Goal: Task Accomplishment & Management: Manage account settings

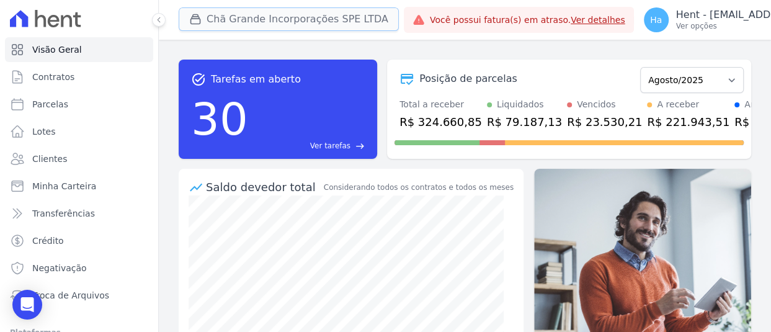
click at [236, 20] on button "Chã Grande Incorporações SPE LTDA" at bounding box center [289, 19] width 220 height 24
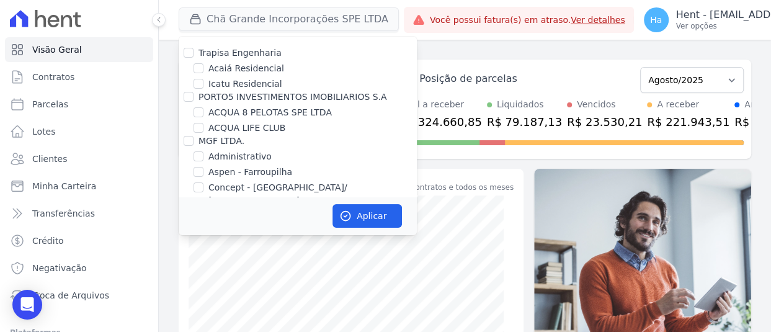
scroll to position [3904, 0]
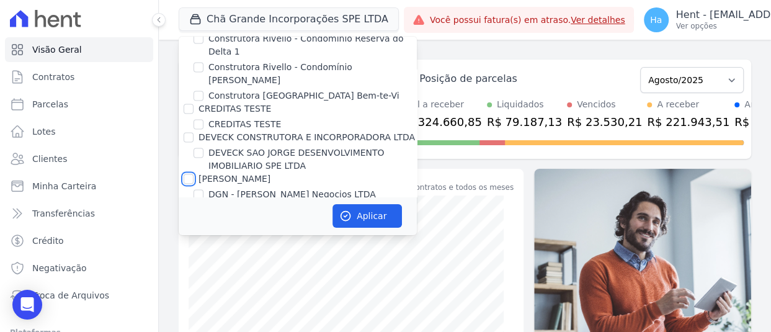
click at [190, 174] on input "[PERSON_NAME]" at bounding box center [189, 179] width 10 height 10
checkbox input "true"
click at [353, 215] on button "Aplicar" at bounding box center [366, 216] width 69 height 24
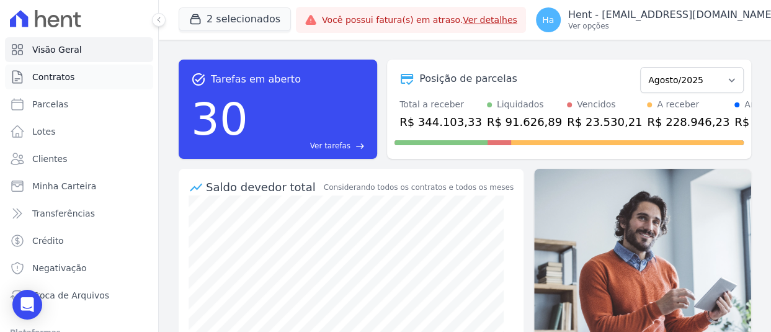
click at [62, 78] on span "Contratos" at bounding box center [53, 77] width 42 height 12
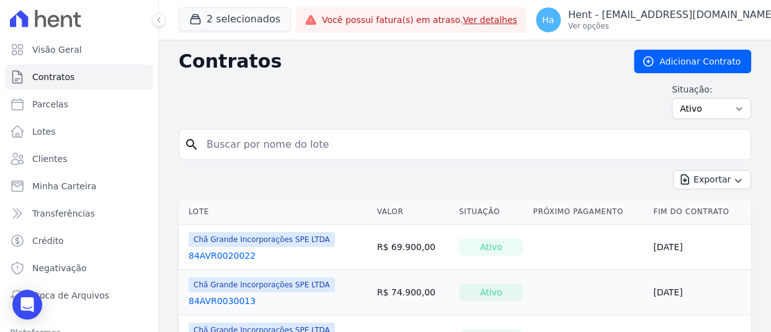
click at [256, 149] on input "search" at bounding box center [472, 144] width 546 height 25
type input "102"
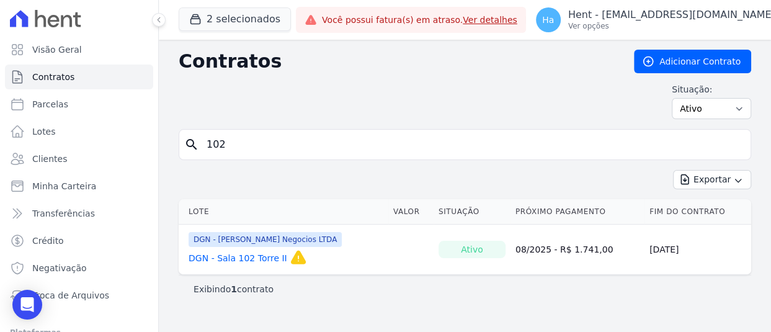
click at [223, 253] on link "DGN - Sala 102 Torre II" at bounding box center [237, 258] width 99 height 12
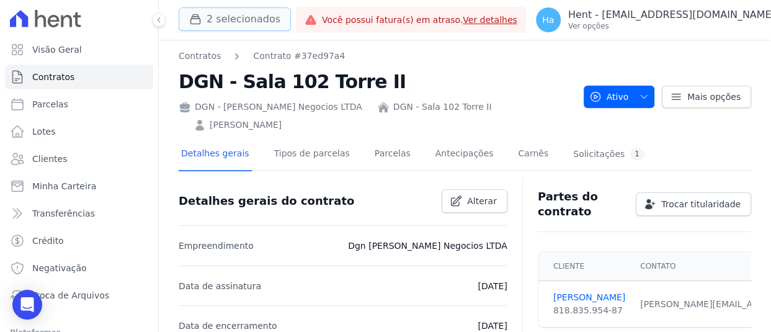
click at [248, 16] on button "2 selecionados" at bounding box center [235, 19] width 112 height 24
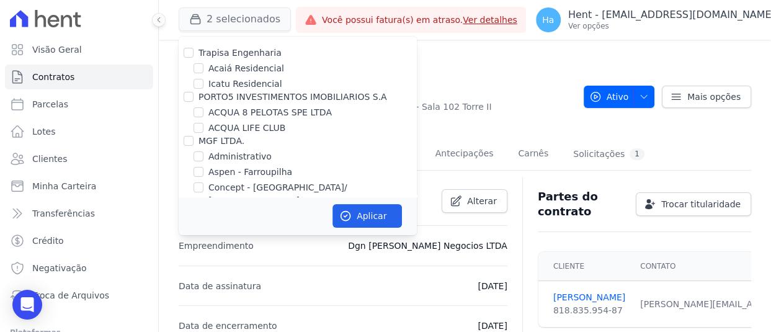
scroll to position [1660, 0]
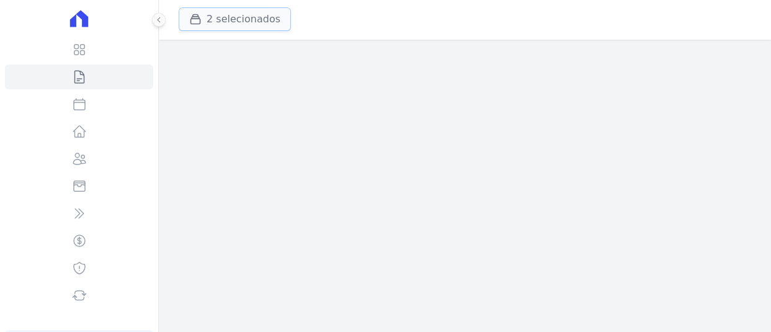
drag, startPoint x: 0, startPoint y: 0, endPoint x: 223, endPoint y: 25, distance: 223.9
click at [223, 25] on button "2 selecionados" at bounding box center [235, 19] width 112 height 24
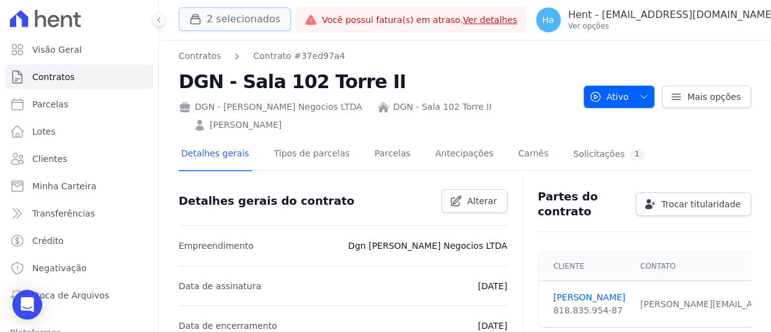
click at [223, 25] on button "2 selecionados" at bounding box center [235, 19] width 112 height 24
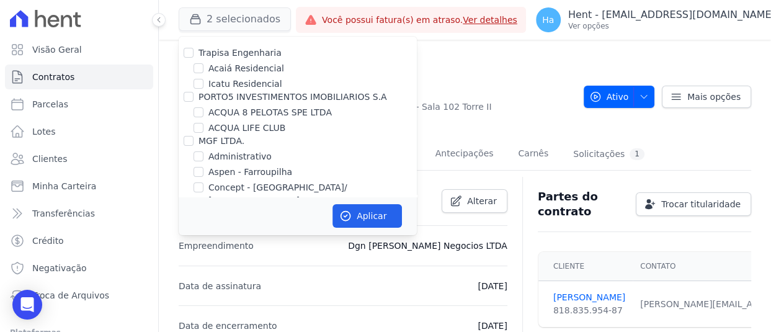
scroll to position [4481, 0]
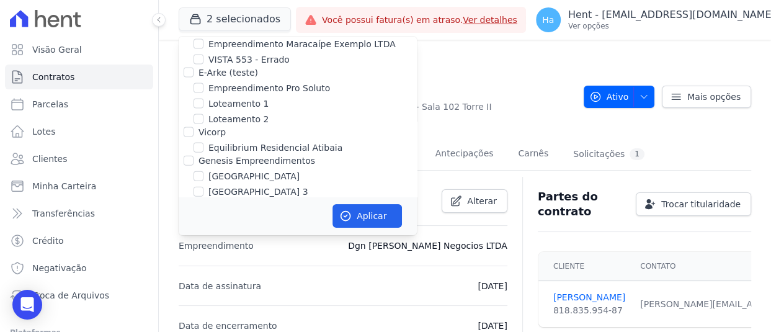
click at [194, 202] on input "[PERSON_NAME]" at bounding box center [198, 207] width 10 height 10
checkbox input "true"
click at [360, 216] on button "Aplicar" at bounding box center [366, 216] width 69 height 24
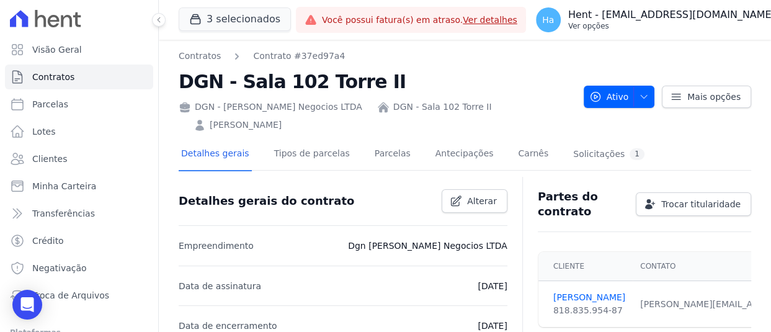
click at [679, 31] on div "Ha Hent - adriane.brito@hent.com.br Ver opções" at bounding box center [655, 19] width 239 height 25
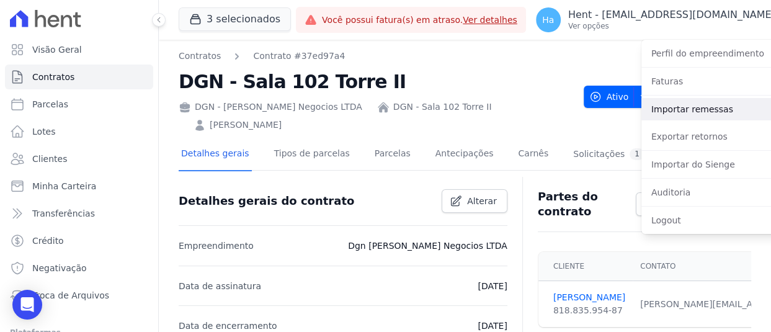
click at [678, 109] on link "Importar remessas" at bounding box center [720, 109] width 159 height 22
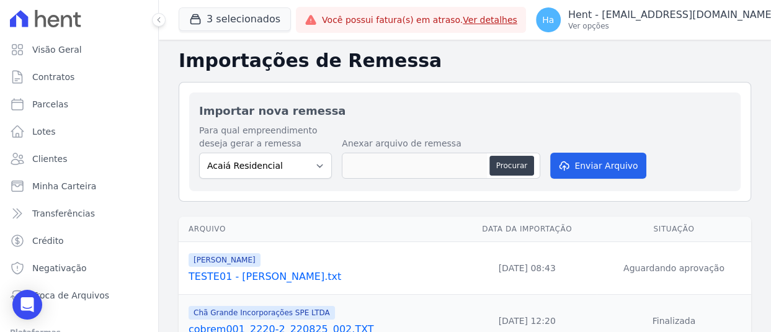
click at [264, 275] on link "TESTE01 - Hildegardo.txt" at bounding box center [320, 276] width 264 height 15
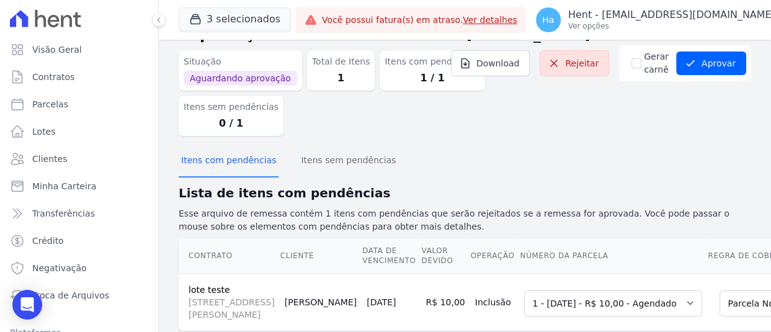
scroll to position [115, 0]
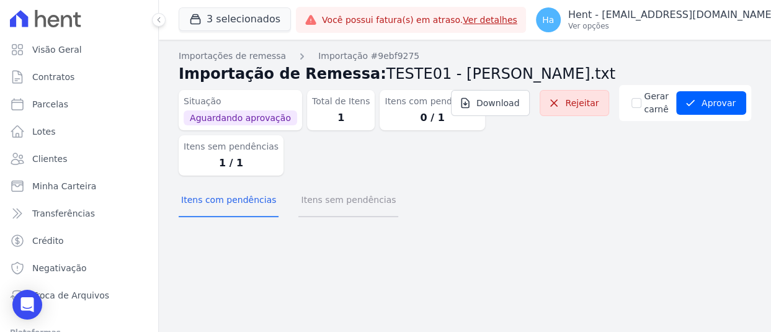
click at [353, 201] on button "Itens sem pendências" at bounding box center [348, 201] width 100 height 32
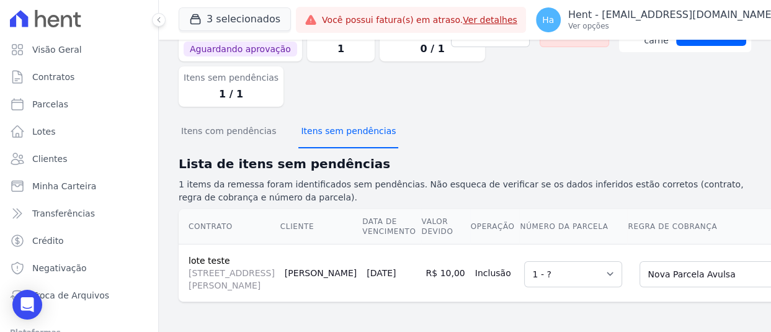
scroll to position [115, 0]
click at [639, 261] on select "Selecione uma Nova Parcela Avulsa Parcela Avulsa Existente Parcela Normal (1 X …" at bounding box center [721, 274] width 165 height 26
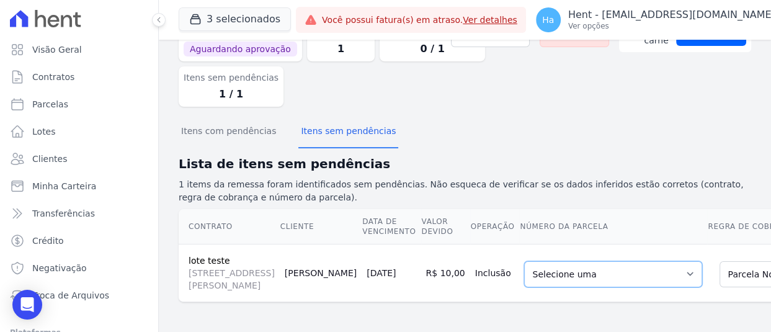
click at [582, 261] on select "Selecione uma 1 - 26/08/2025 - R$ 10,00 - Agendado" at bounding box center [613, 274] width 178 height 26
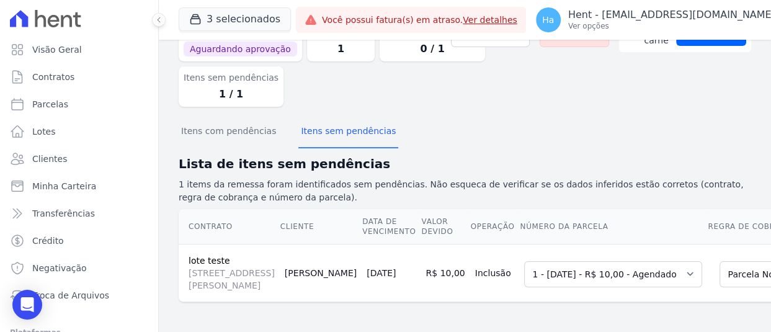
scroll to position [53, 0]
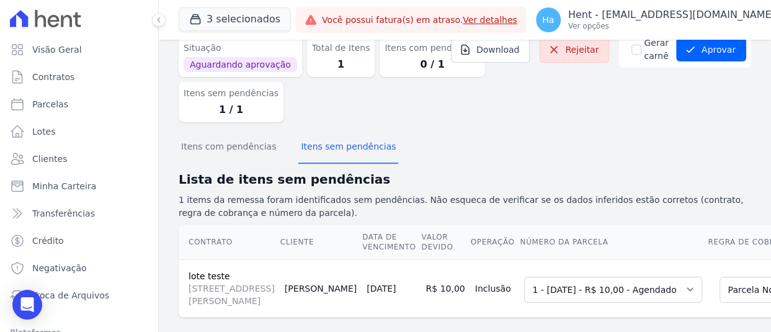
click at [166, 19] on div "3 selecionados Trapisa Engenharia Acaiá Residencial Icatu Residencial PORTO5 IN…" at bounding box center [465, 20] width 612 height 40
click at [157, 22] on icon at bounding box center [158, 19] width 7 height 7
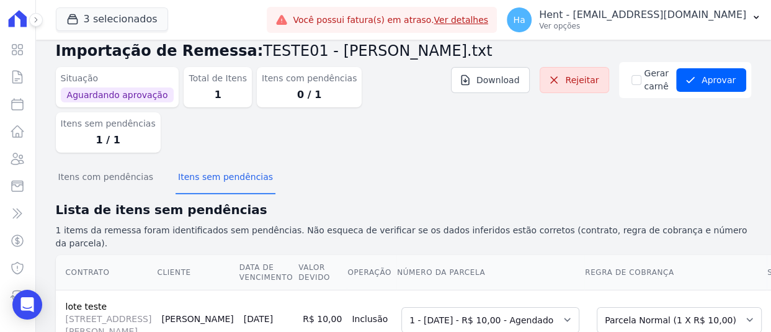
scroll to position [19, 0]
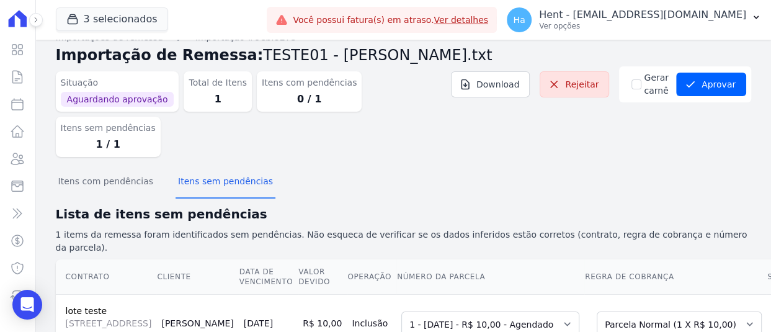
click at [37, 20] on icon at bounding box center [35, 19] width 7 height 7
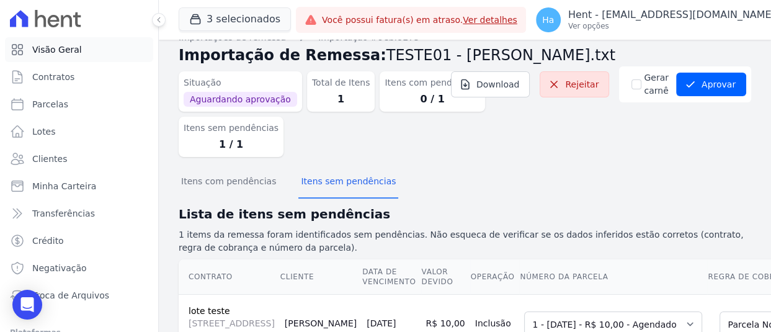
click at [69, 49] on span "Visão Geral" at bounding box center [57, 49] width 50 height 12
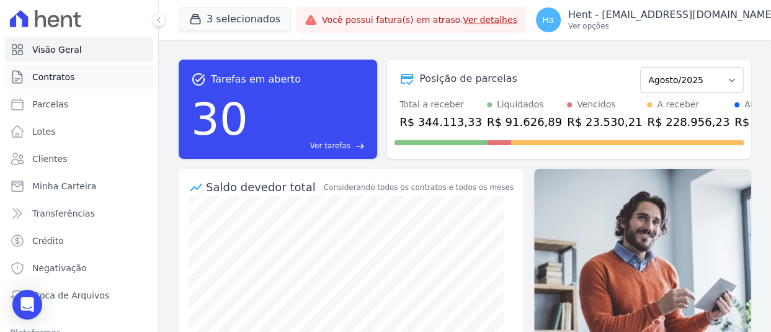
click at [53, 81] on span "Contratos" at bounding box center [53, 77] width 42 height 12
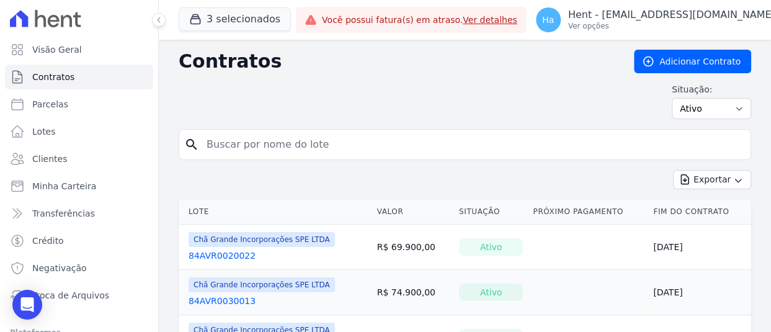
click at [306, 136] on input "search" at bounding box center [472, 144] width 546 height 25
type input "102"
click at [226, 144] on input "102" at bounding box center [472, 144] width 546 height 25
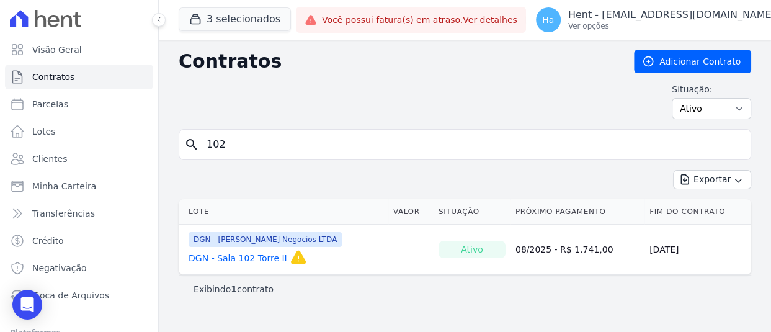
click at [241, 257] on link "DGN - Sala 102 Torre II" at bounding box center [237, 258] width 99 height 12
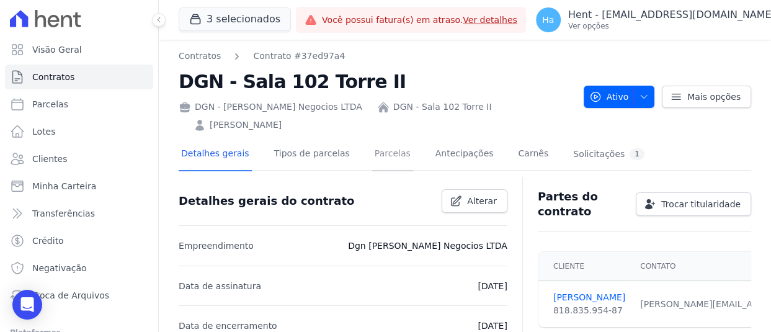
click at [376, 155] on link "Parcelas" at bounding box center [392, 154] width 41 height 33
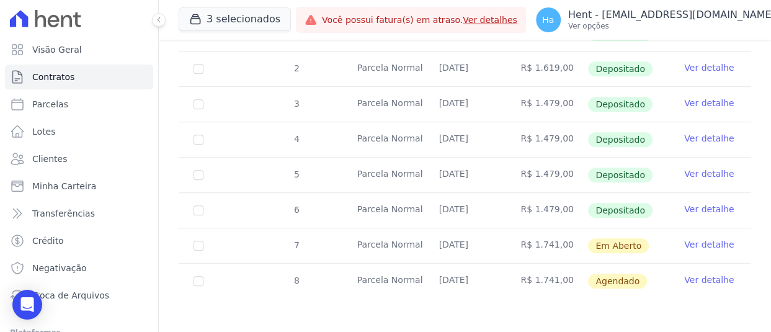
scroll to position [485, 0]
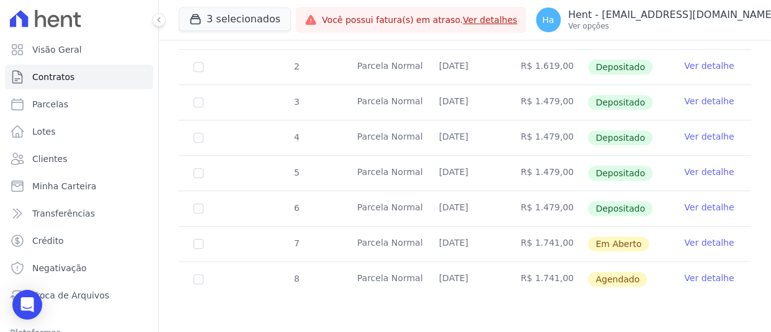
click at [702, 240] on link "Ver detalhe" at bounding box center [709, 242] width 50 height 12
click at [692, 277] on link "Ver detalhe" at bounding box center [709, 278] width 50 height 12
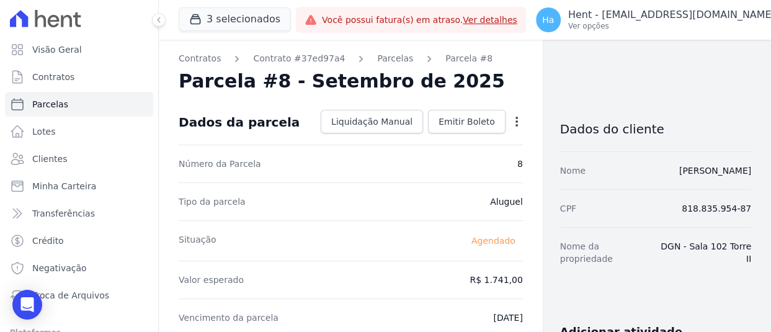
click at [515, 121] on icon "button" at bounding box center [516, 122] width 2 height 10
click at [446, 136] on link "Alterar" at bounding box center [463, 138] width 109 height 22
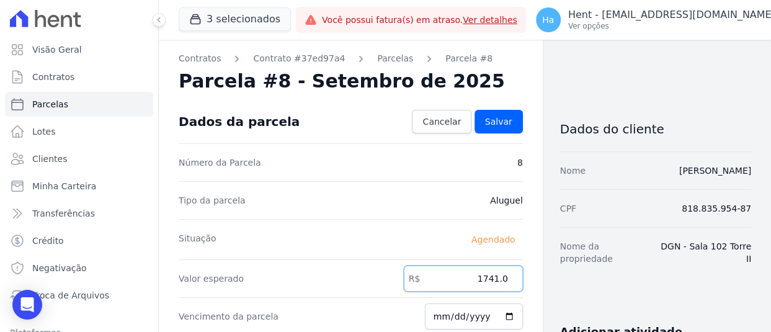
drag, startPoint x: 465, startPoint y: 283, endPoint x: 511, endPoint y: 279, distance: 46.7
click at [511, 279] on input "1741.0" at bounding box center [463, 278] width 119 height 26
paste input ".64059"
click at [479, 276] on input "1.64059" at bounding box center [463, 278] width 119 height 26
click at [490, 278] on input "164059" at bounding box center [463, 278] width 119 height 26
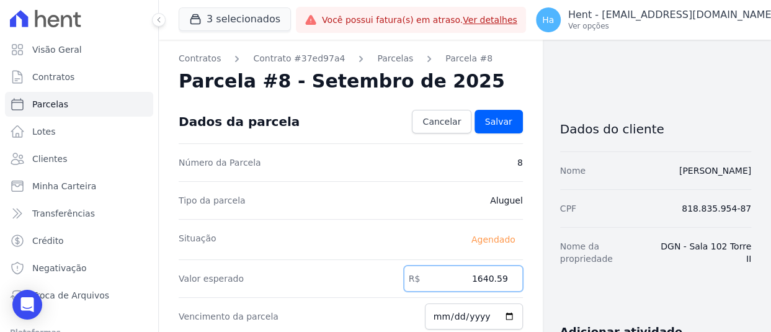
type input "1640.59"
drag, startPoint x: 464, startPoint y: 270, endPoint x: 516, endPoint y: 278, distance: 52.7
click at [501, 131] on link "Salvar" at bounding box center [498, 122] width 48 height 24
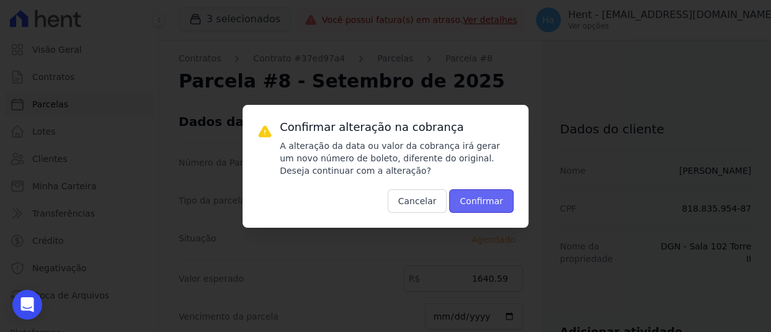
click at [500, 202] on button "Confirmar" at bounding box center [481, 201] width 64 height 24
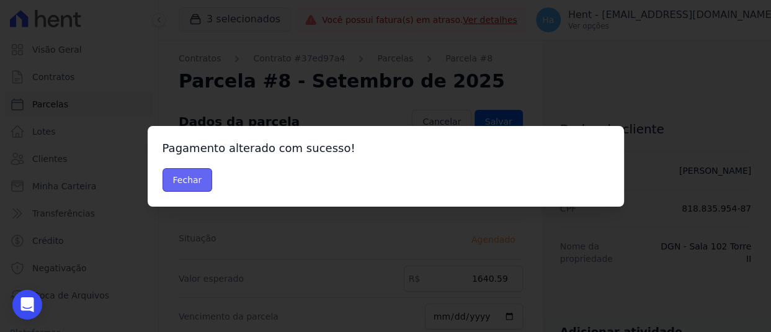
click at [191, 182] on button "Fechar" at bounding box center [187, 180] width 50 height 24
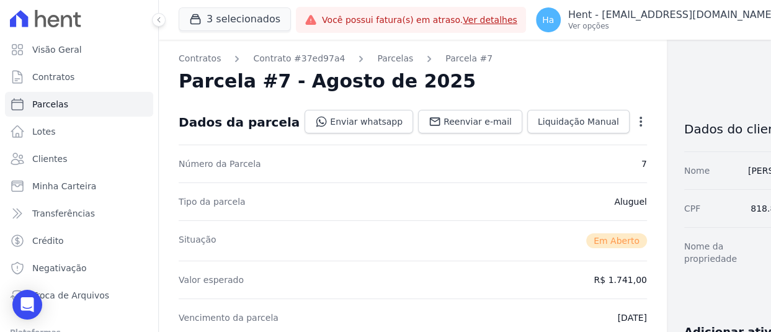
click at [634, 120] on icon "button" at bounding box center [640, 121] width 12 height 12
click at [533, 160] on link "Cancelar Cobrança" at bounding box center [587, 160] width 109 height 22
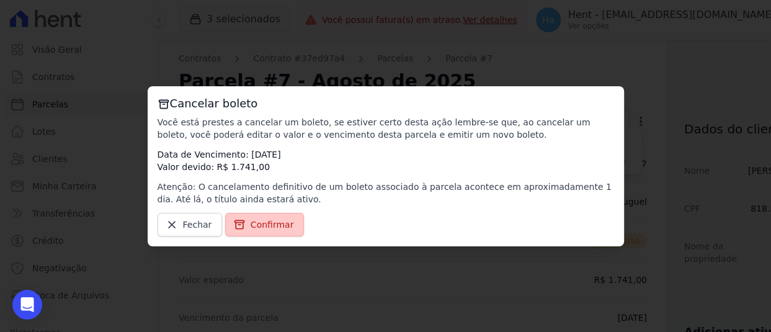
click at [258, 230] on link "Confirmar" at bounding box center [264, 225] width 79 height 24
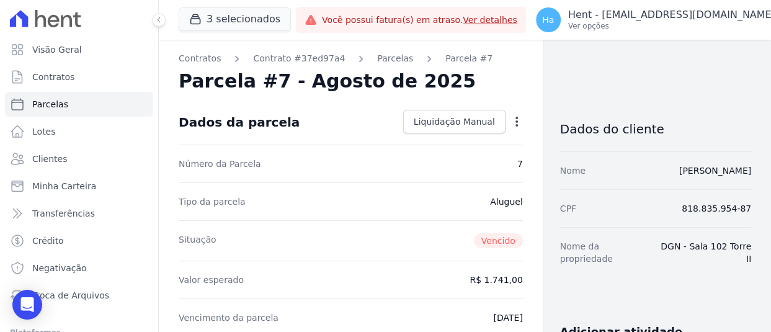
click at [511, 117] on icon "button" at bounding box center [516, 121] width 12 height 12
click at [440, 139] on link "Alterar" at bounding box center [463, 138] width 109 height 22
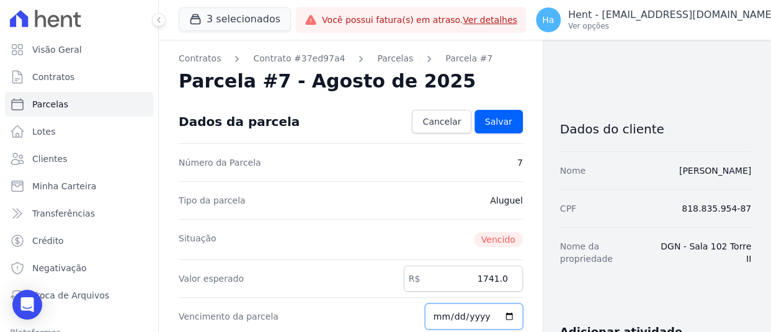
click at [440, 316] on input "[DATE]" at bounding box center [474, 316] width 98 height 26
type input "[DATE]"
drag, startPoint x: 457, startPoint y: 278, endPoint x: 513, endPoint y: 280, distance: 56.4
click at [513, 280] on input "1741.0" at bounding box center [463, 278] width 119 height 26
paste input "640.59"
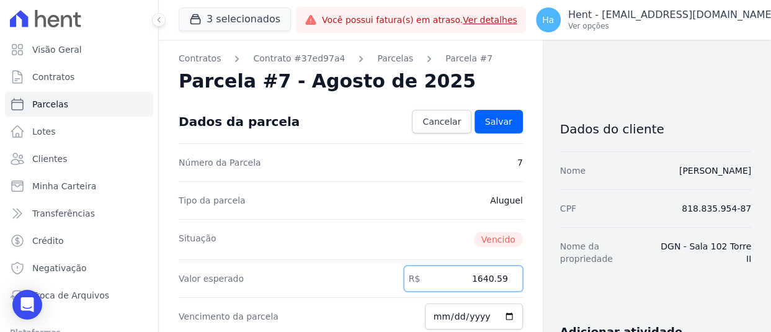
type input "1640.59"
click at [435, 316] on input "[DATE]" at bounding box center [474, 316] width 98 height 26
type input "[DATE]"
click at [501, 128] on link "Salvar" at bounding box center [498, 122] width 48 height 24
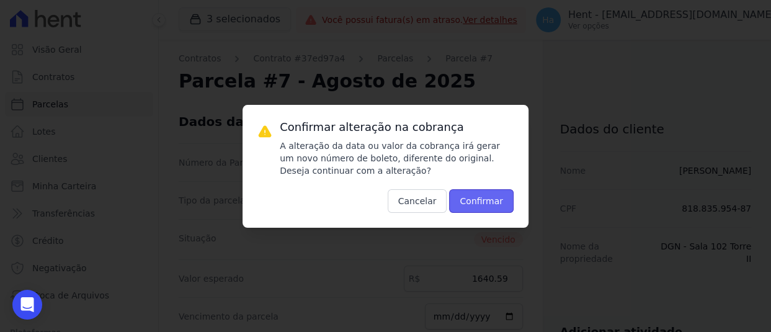
click at [495, 193] on button "Confirmar" at bounding box center [481, 201] width 64 height 24
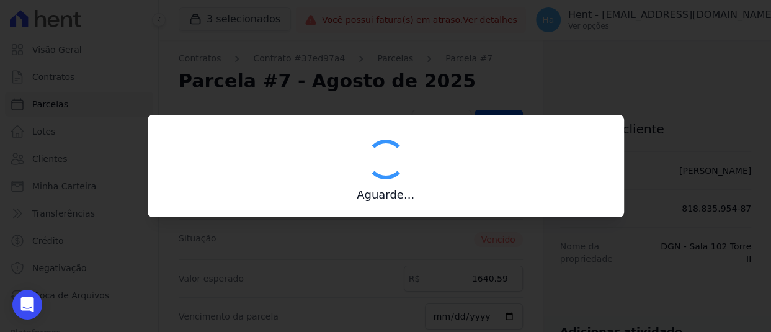
type input "00190000090335103300000657449179111860000164059"
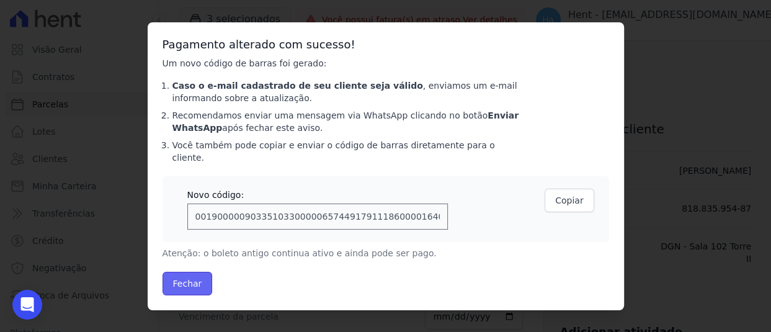
click at [187, 279] on button "Fechar" at bounding box center [187, 284] width 50 height 24
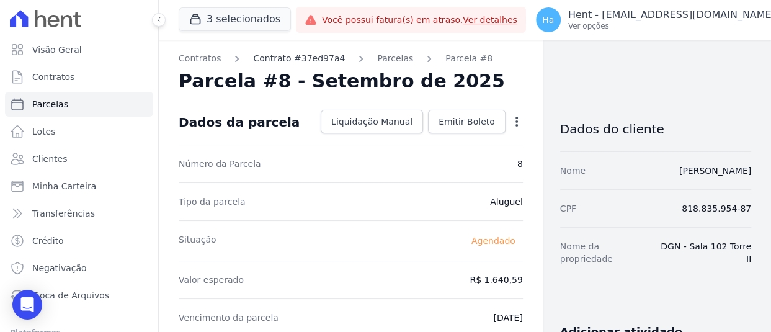
click at [298, 56] on link "Contrato #37ed97a4" at bounding box center [299, 58] width 92 height 13
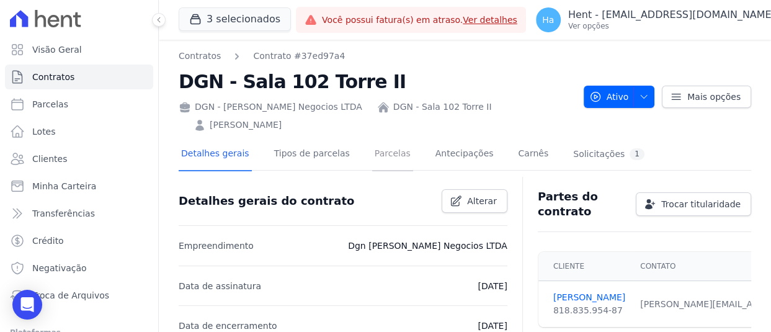
click at [372, 144] on link "Parcelas" at bounding box center [392, 154] width 41 height 33
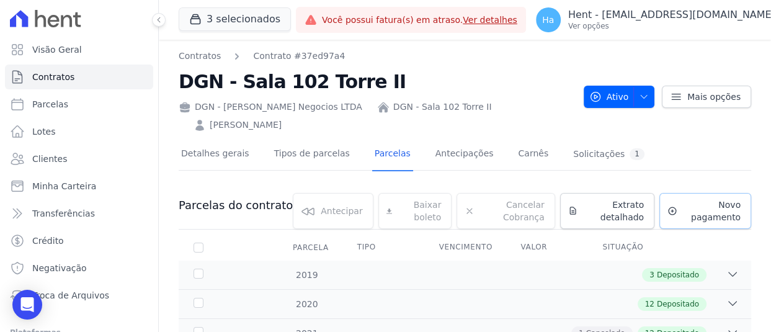
click at [682, 211] on span "Novo pagamento" at bounding box center [711, 210] width 58 height 25
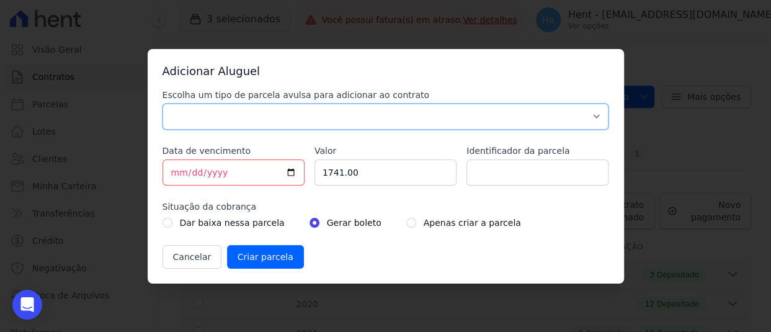
click at [245, 115] on select "Aluguel Caução Outros" at bounding box center [385, 117] width 446 height 26
select select "rent"
click at [162, 104] on select "Aluguel Caução Outros" at bounding box center [385, 117] width 446 height 26
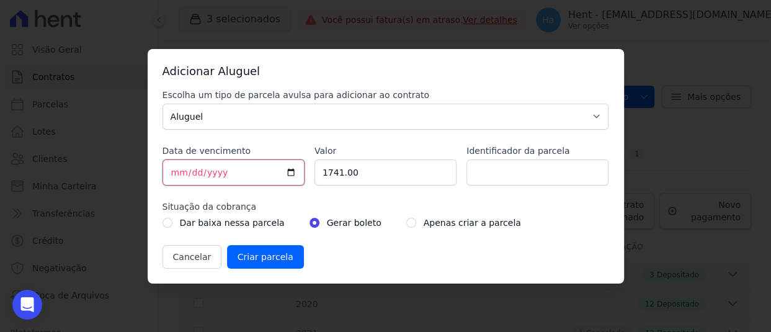
click at [177, 168] on input "[DATE]" at bounding box center [233, 172] width 142 height 26
type input "2025-10-25"
drag, startPoint x: 363, startPoint y: 176, endPoint x: 218, endPoint y: 171, distance: 144.5
click at [218, 171] on div "Escolha um tipo de parcela avulsa para adicionar ao contrato Aluguel Caução Out…" at bounding box center [385, 179] width 446 height 180
paste input "640.59"
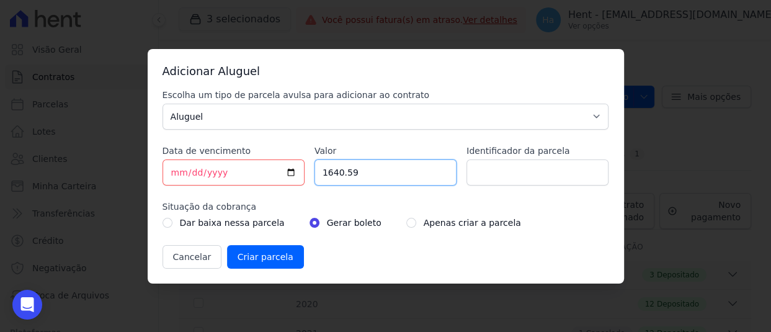
type input "1640.59"
click at [406, 221] on input "radio" at bounding box center [411, 223] width 10 height 10
radio input "true"
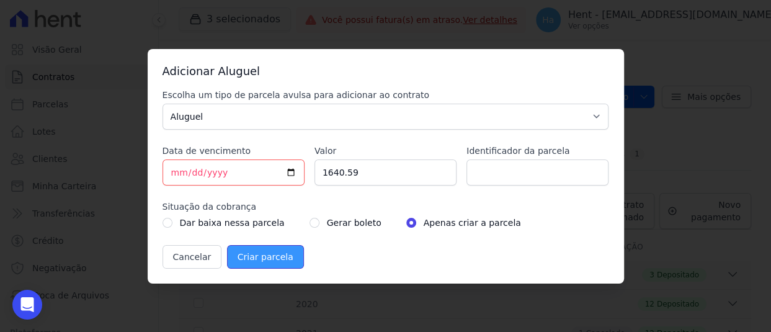
click at [262, 255] on input "Criar parcela" at bounding box center [265, 257] width 77 height 24
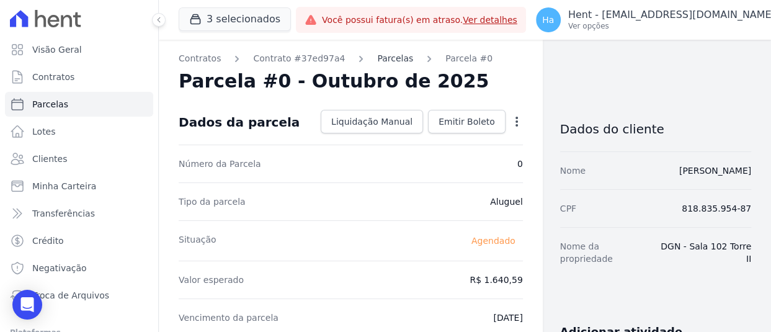
click at [377, 60] on link "Parcelas" at bounding box center [395, 58] width 36 height 13
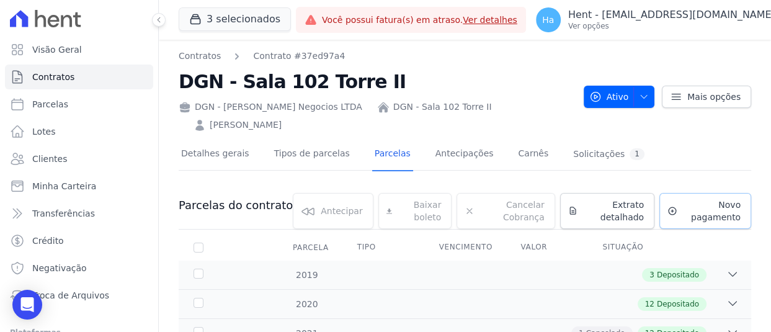
click at [683, 208] on span "Novo pagamento" at bounding box center [711, 210] width 58 height 25
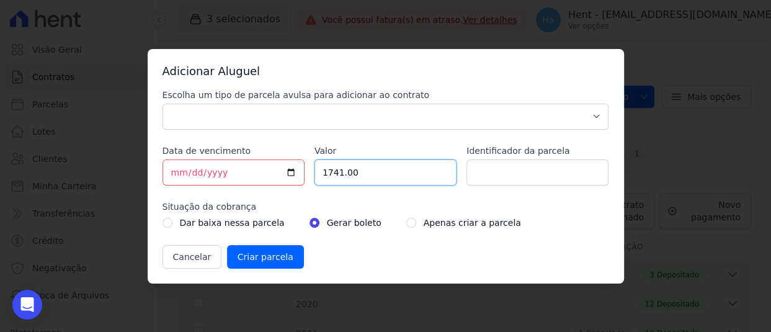
drag, startPoint x: 361, startPoint y: 182, endPoint x: 210, endPoint y: 164, distance: 151.7
click at [223, 166] on div "Escolha um tipo de parcela avulsa para adicionar ao contrato Aluguel Caução Out…" at bounding box center [385, 179] width 446 height 180
paste input "640.59"
type input "1640.59"
click at [174, 172] on input "[DATE]" at bounding box center [233, 172] width 142 height 26
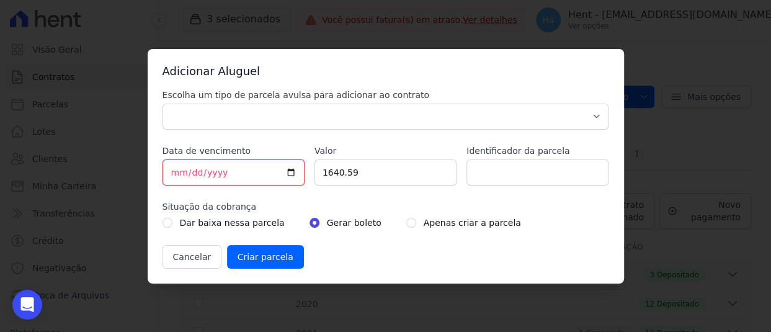
type input "2025-11-25"
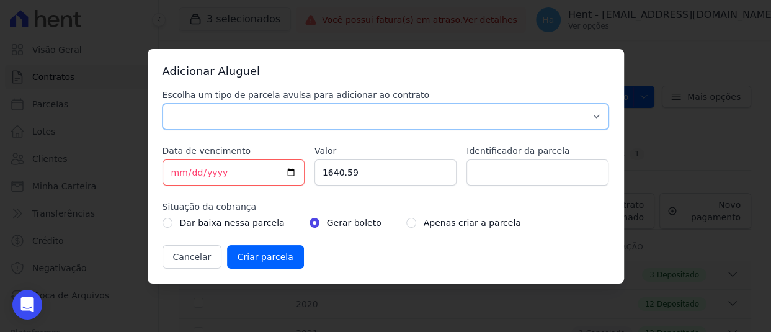
drag, startPoint x: 202, startPoint y: 126, endPoint x: 206, endPoint y: 117, distance: 9.7
click at [202, 126] on select "Aluguel Caução Outros" at bounding box center [385, 117] width 446 height 26
select select "rent"
click at [162, 104] on select "Aluguel Caução Outros" at bounding box center [385, 117] width 446 height 26
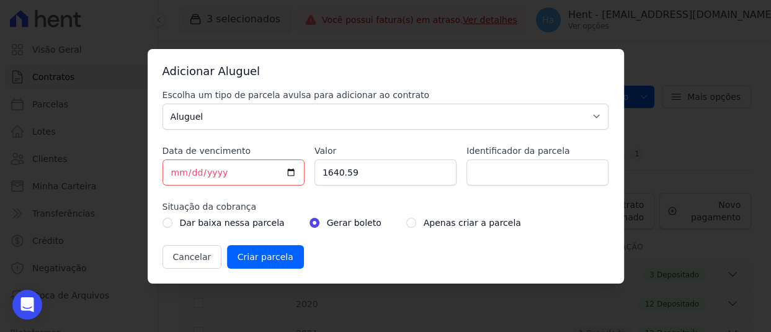
click at [406, 224] on div "Apenas criar a parcela" at bounding box center [463, 222] width 115 height 15
click at [406, 224] on input "radio" at bounding box center [411, 223] width 10 height 10
radio input "true"
click at [255, 252] on input "Criar parcela" at bounding box center [265, 257] width 77 height 24
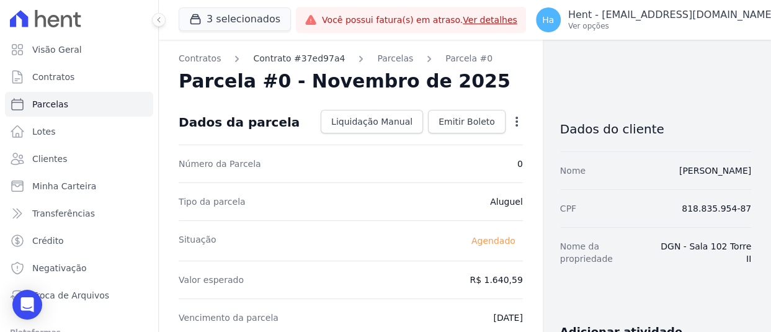
click at [304, 55] on link "Contrato #37ed97a4" at bounding box center [299, 58] width 92 height 13
click at [385, 61] on link "Parcelas" at bounding box center [395, 58] width 36 height 13
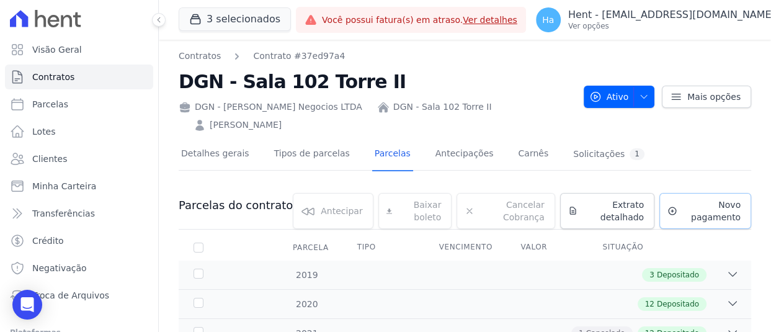
click at [683, 207] on span "Novo pagamento" at bounding box center [711, 210] width 58 height 25
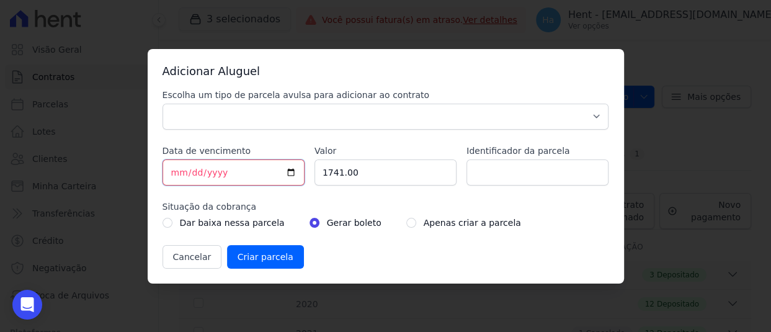
click at [174, 174] on input "[DATE]" at bounding box center [233, 172] width 142 height 26
click at [249, 175] on input "2025-12-25" at bounding box center [233, 172] width 142 height 26
click at [176, 172] on input "2025-12-25" at bounding box center [233, 172] width 142 height 26
type input "2025-12-26"
drag, startPoint x: 387, startPoint y: 174, endPoint x: 142, endPoint y: 153, distance: 245.8
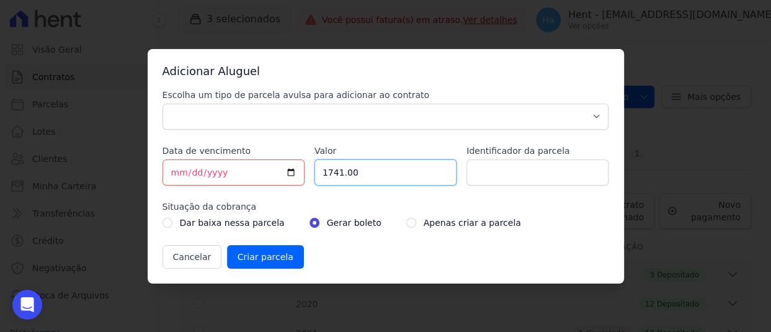
click at [148, 154] on div "Adicionar Aluguel Escolha um tipo de parcela avulsa para adicionar ao contrato …" at bounding box center [386, 166] width 476 height 234
paste input ".51859"
click at [328, 173] on input "1.51859" at bounding box center [385, 172] width 142 height 26
click at [337, 170] on input "151859" at bounding box center [385, 172] width 142 height 26
click at [339, 169] on input "151859" at bounding box center [385, 172] width 142 height 26
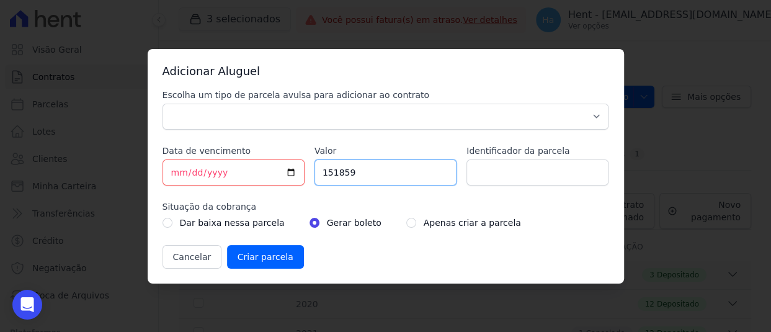
click at [341, 174] on input "151859" at bounding box center [385, 172] width 142 height 26
click at [340, 173] on input "151859" at bounding box center [385, 172] width 142 height 26
type input "1518.59"
click at [420, 252] on div "Cancelar Criar parcela" at bounding box center [385, 257] width 446 height 24
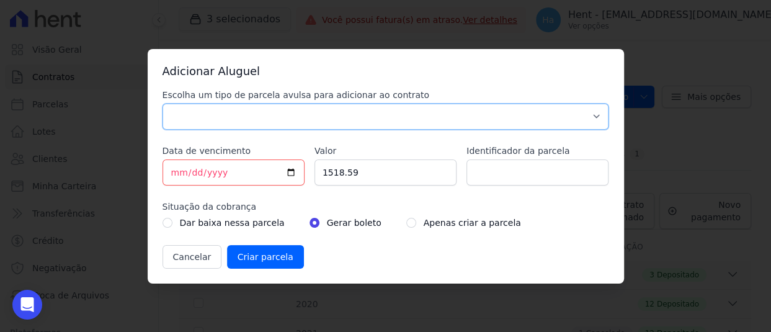
click at [261, 117] on select "Aluguel Caução Outros" at bounding box center [385, 117] width 446 height 26
select select "rent"
click at [162, 104] on select "Aluguel Caução Outros" at bounding box center [385, 117] width 446 height 26
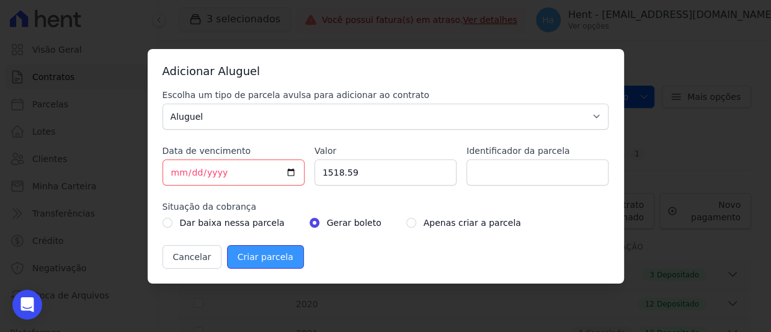
click at [246, 252] on input "Criar parcela" at bounding box center [265, 257] width 77 height 24
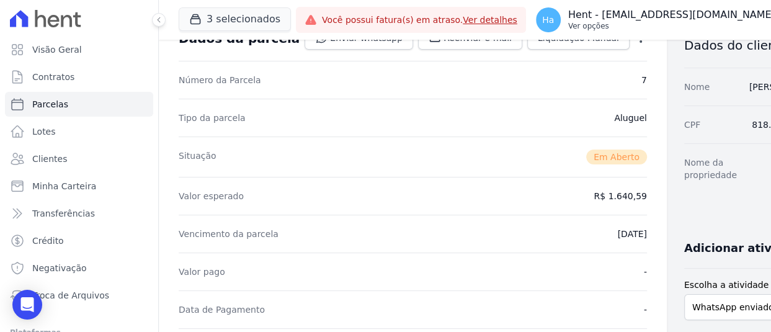
scroll to position [62, 0]
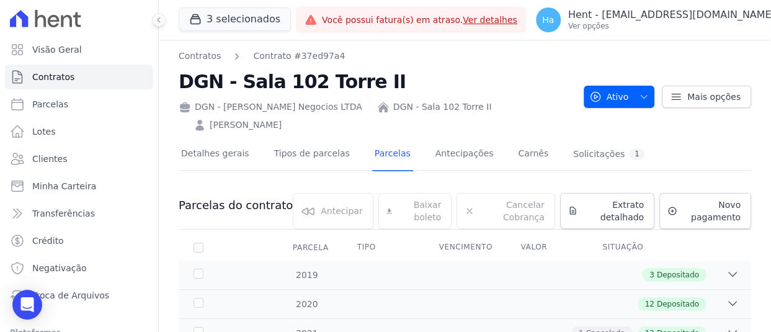
drag, startPoint x: 521, startPoint y: 73, endPoint x: 441, endPoint y: 103, distance: 85.9
click at [521, 74] on h2 "DGN - Sala 102 Torre II" at bounding box center [376, 82] width 395 height 28
click at [380, 162] on link "Parcelas" at bounding box center [392, 154] width 41 height 33
click at [506, 86] on h2 "DGN - Sala 102 Torre II" at bounding box center [376, 82] width 395 height 28
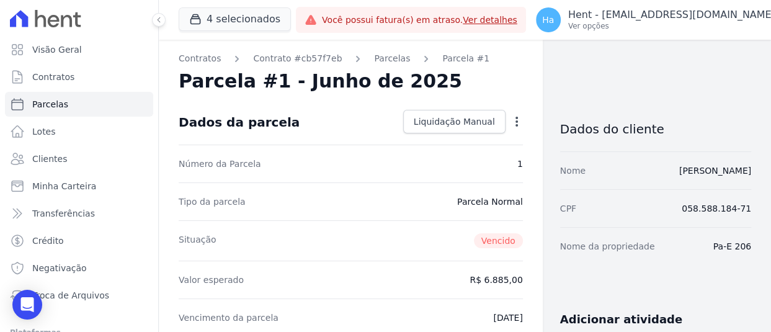
drag, startPoint x: 702, startPoint y: 244, endPoint x: 748, endPoint y: 252, distance: 47.1
copy dd "Pa-E 206"
